Goal: Answer question/provide support: Share knowledge or assist other users

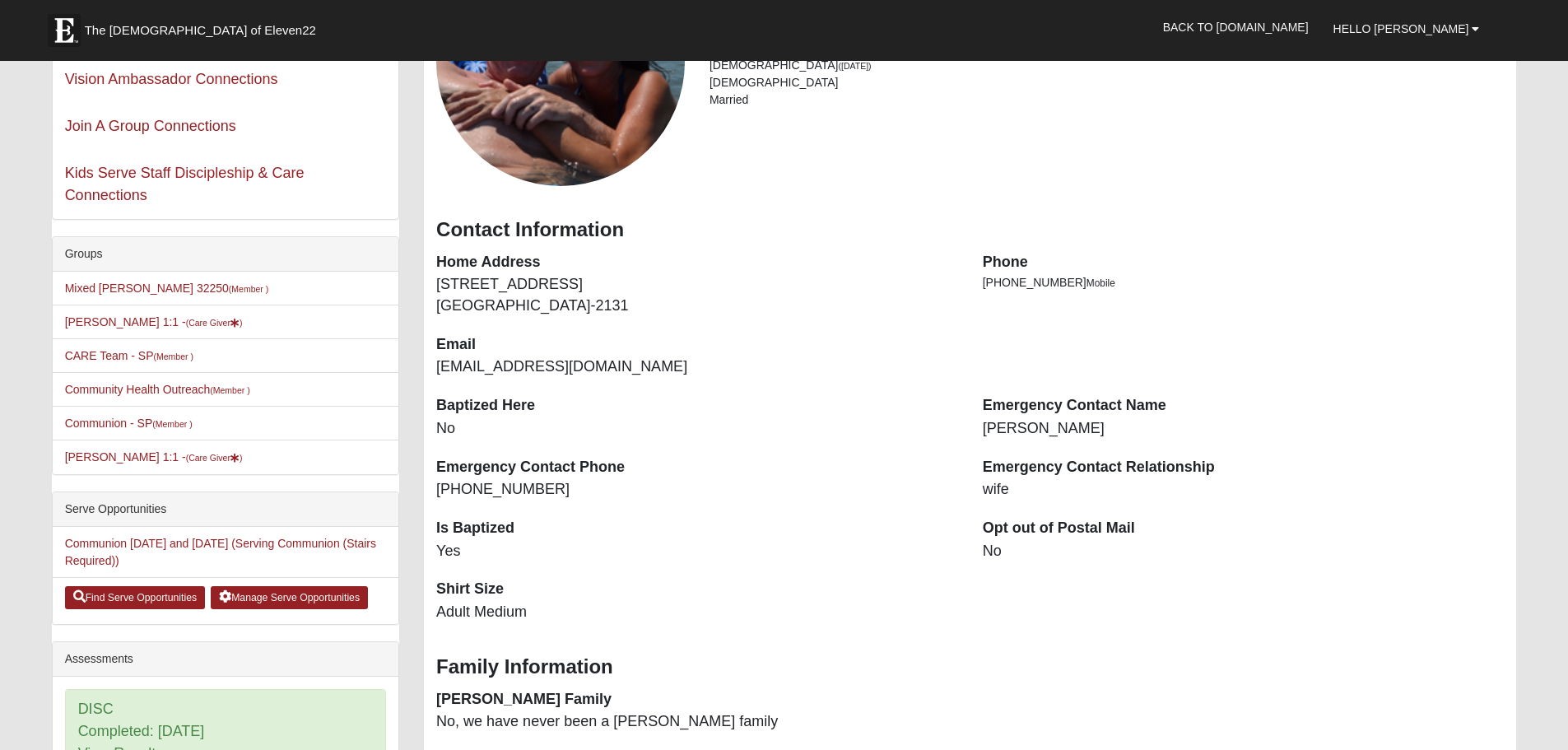
scroll to position [247, 0]
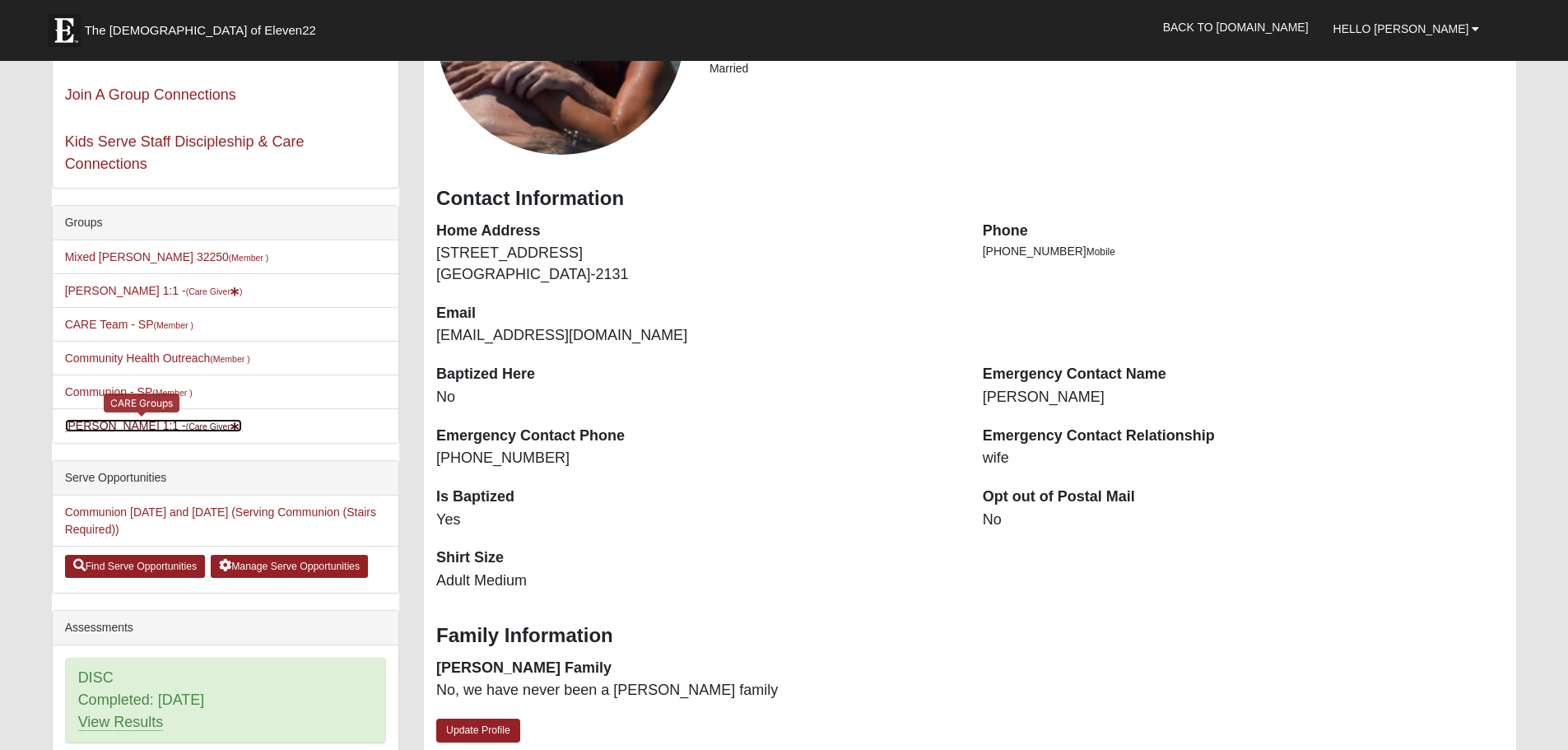
click at [173, 431] on link "Erik Hekkert 1:1 - (Care Giver )" at bounding box center [154, 426] width 178 height 14
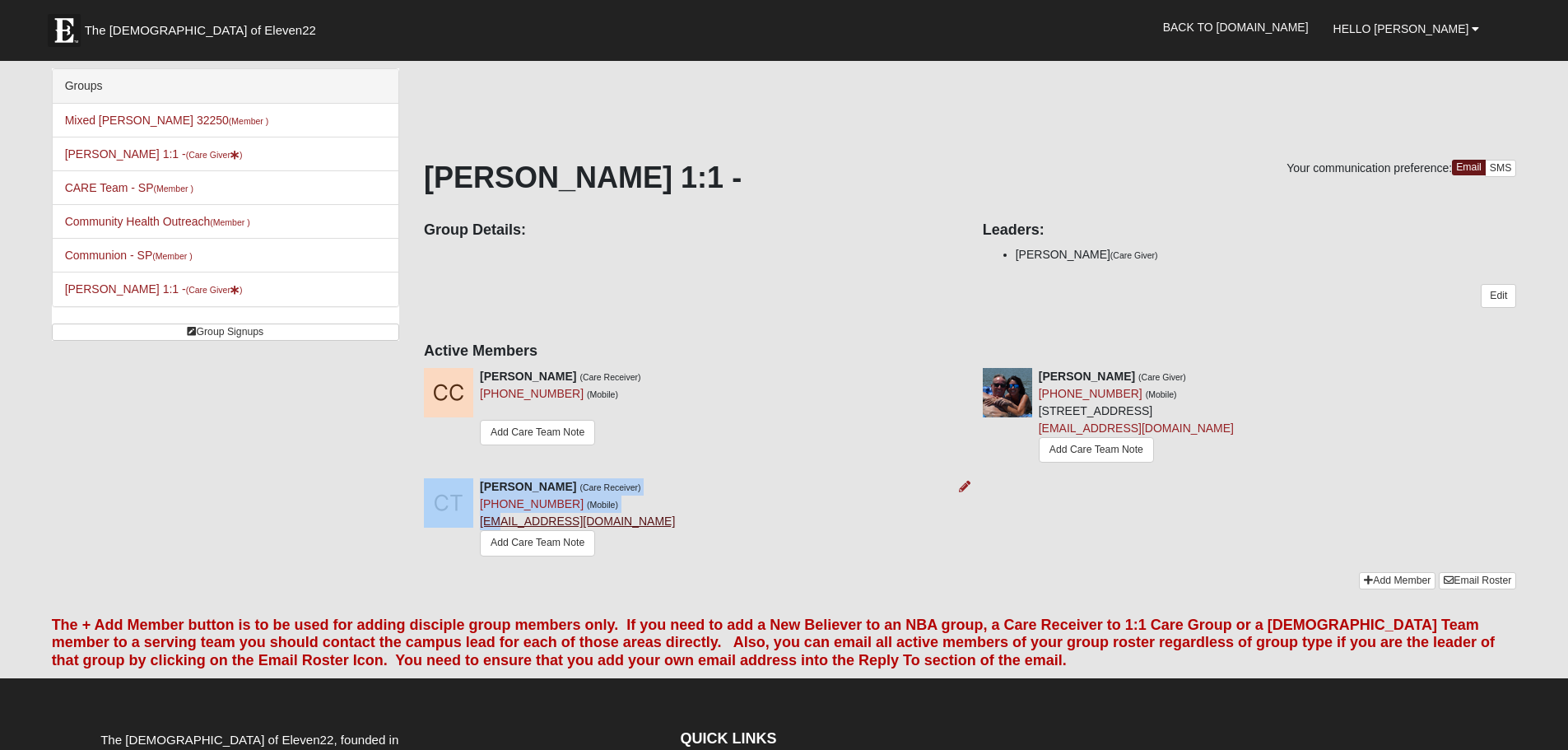
drag, startPoint x: 477, startPoint y: 525, endPoint x: 500, endPoint y: 520, distance: 23.5
click at [500, 520] on div "Clarence Trantham (Care Receiver) (956) 358-9082 (Mobile) 1962mudlogger@gmail.c…" at bounding box center [691, 519] width 559 height 82
click at [626, 508] on div "Clarence Trantham (Care Receiver) (956) 358-9082 (Mobile) 1962mudlogger@gmail.c…" at bounding box center [577, 519] width 195 height 82
drag, startPoint x: 632, startPoint y: 524, endPoint x: 482, endPoint y: 526, distance: 150.0
click at [482, 526] on div "Clarence Trantham (Care Receiver) (956) 358-9082 (Mobile) 1962mudlogger@gmail.c…" at bounding box center [577, 519] width 195 height 82
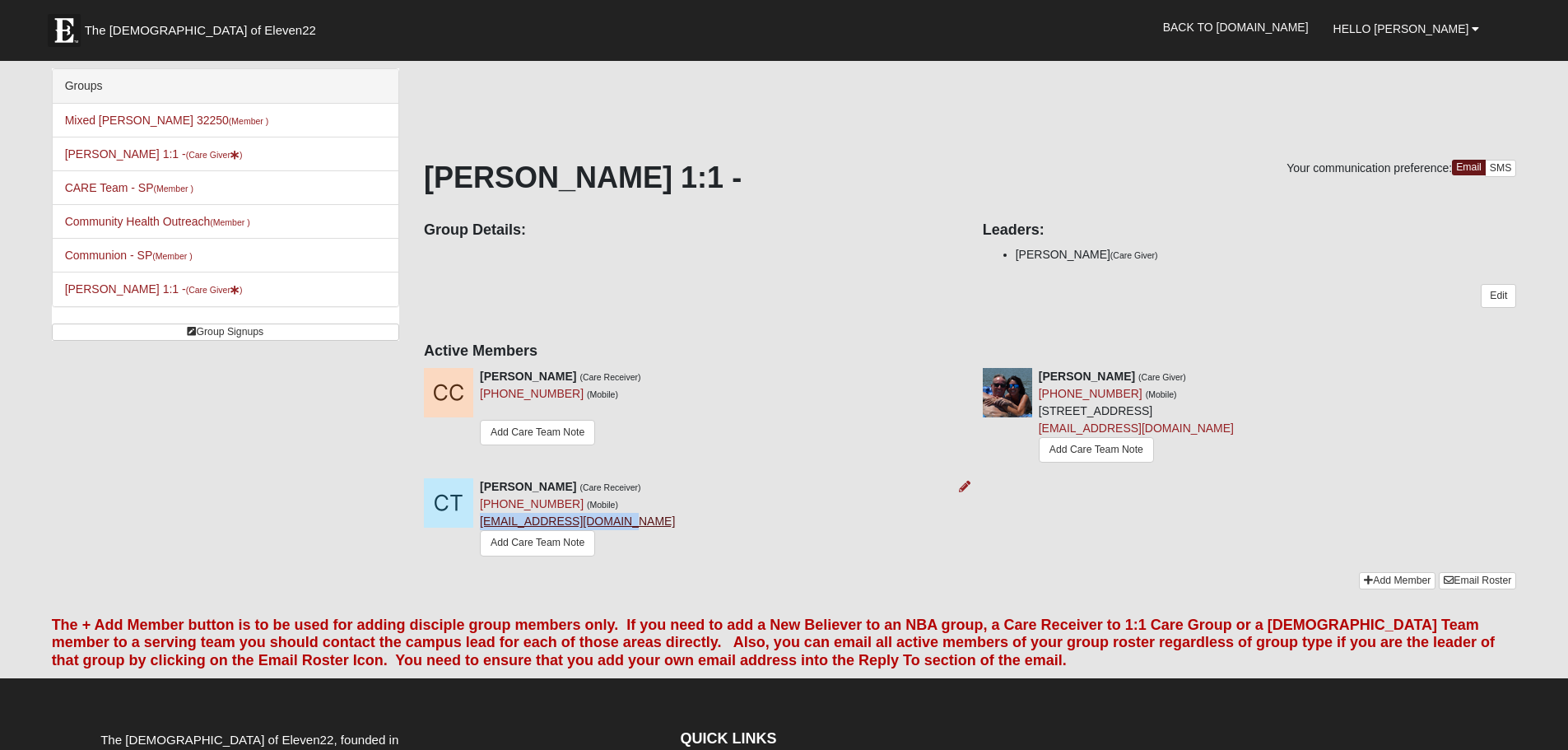
copy link "[EMAIL_ADDRESS][DOMAIN_NAME]"
click at [554, 545] on link "Add Care Team Note" at bounding box center [537, 543] width 115 height 25
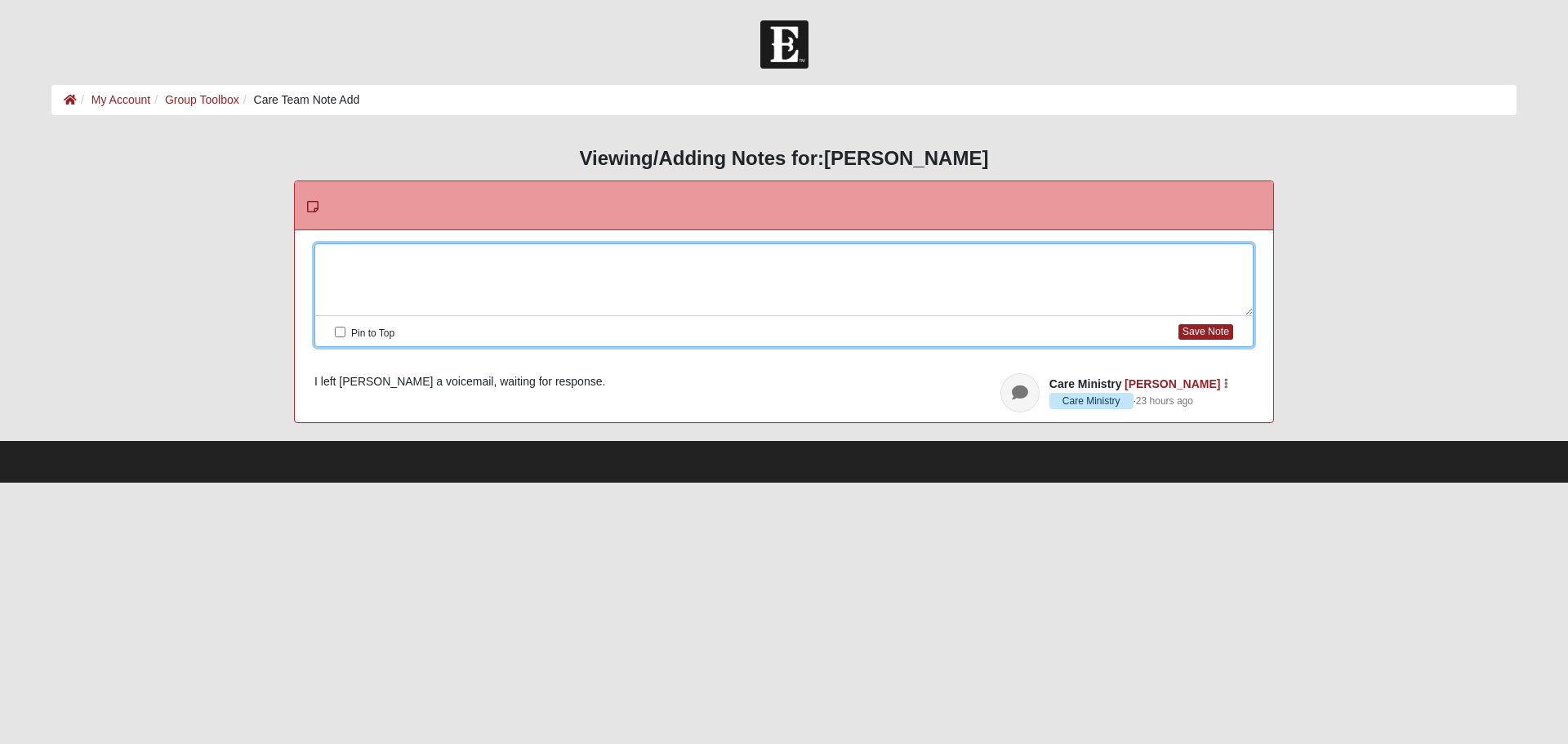
click at [435, 257] on div at bounding box center [784, 280] width 938 height 72
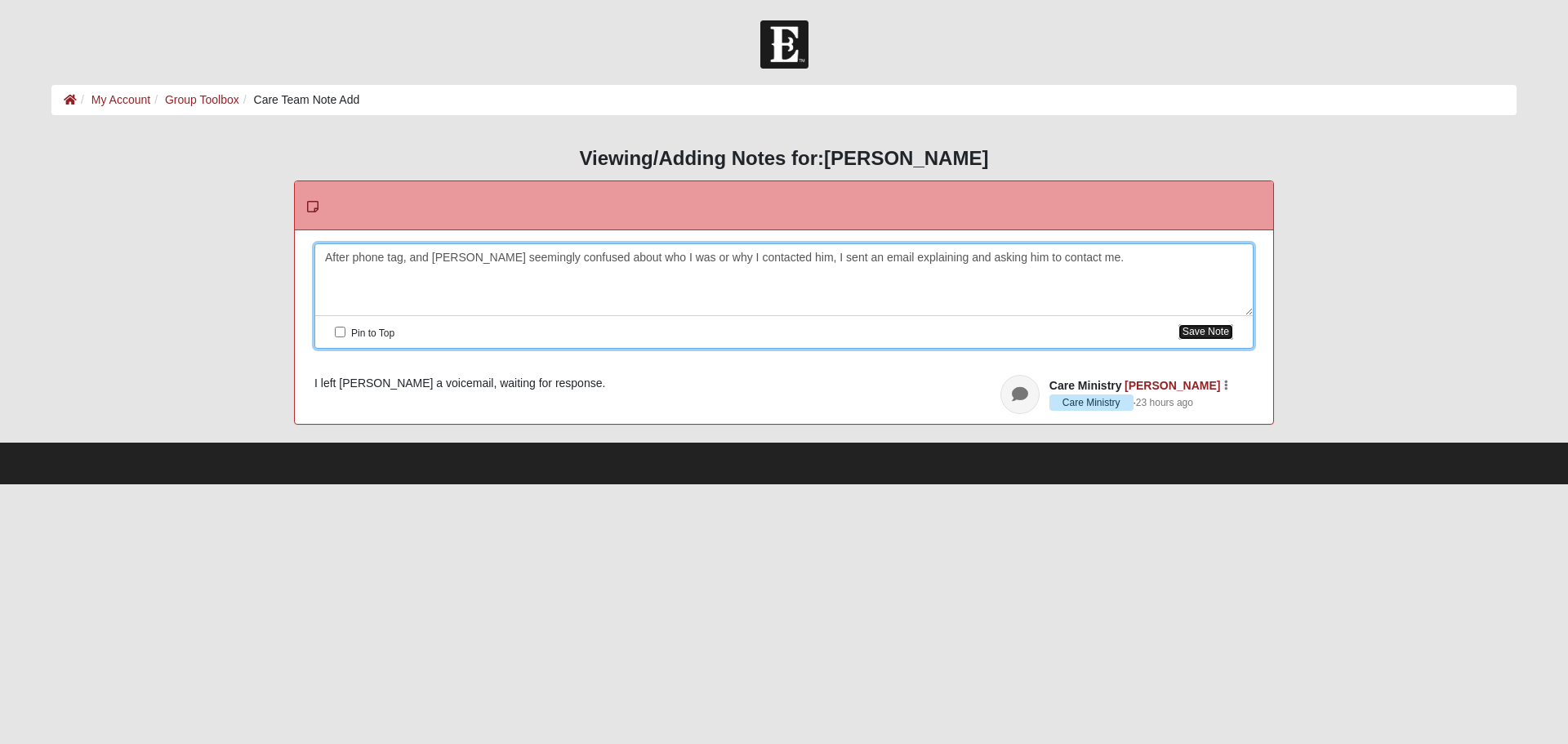
click at [1203, 330] on button "Save Note" at bounding box center [1206, 331] width 55 height 15
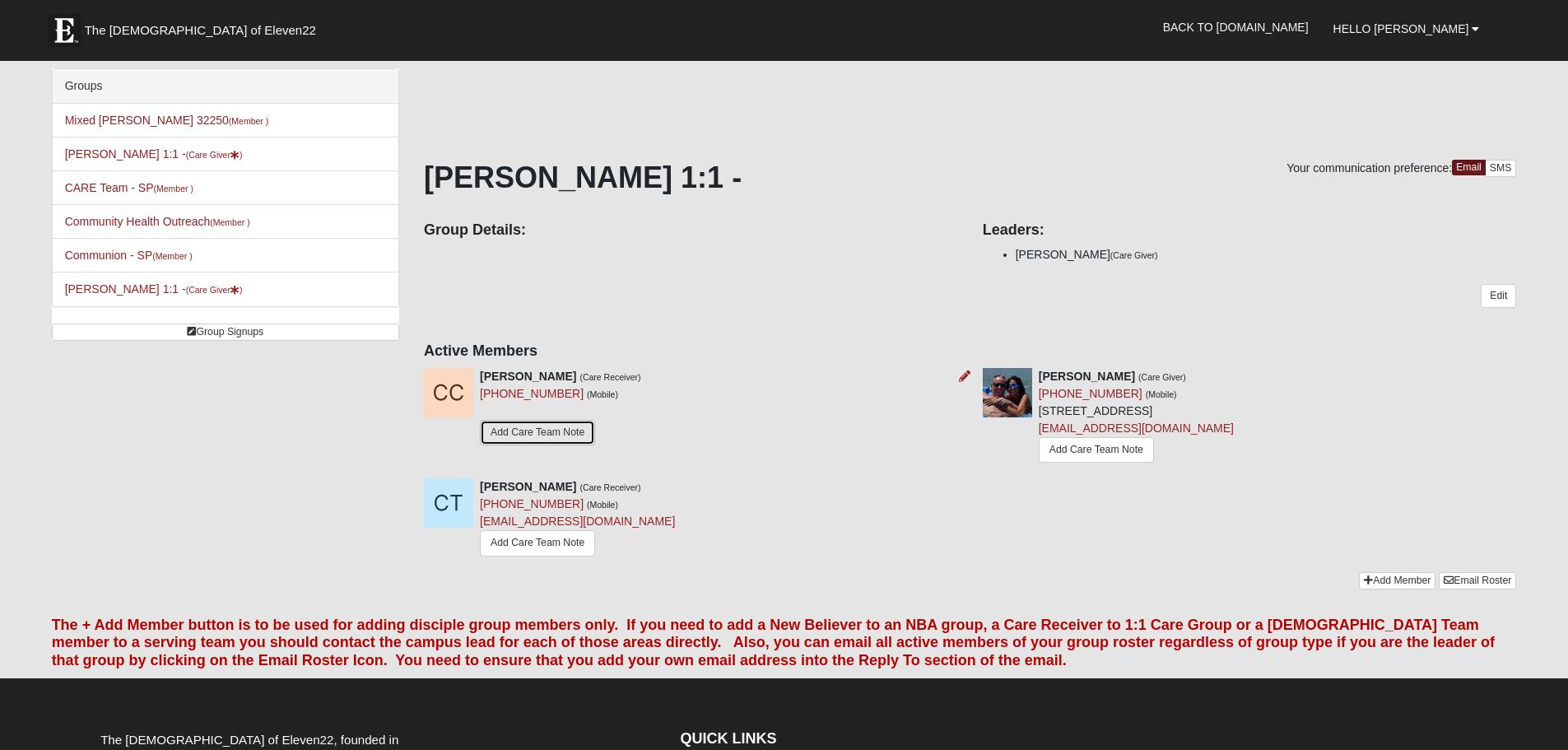
click at [519, 429] on link "Add Care Team Note" at bounding box center [537, 433] width 115 height 25
